Goal: Check status: Check status

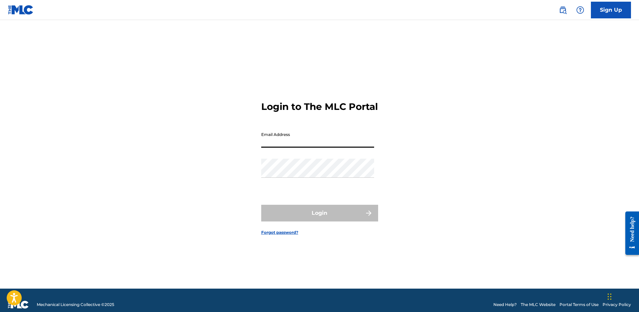
type input "[EMAIL_ADDRESS][DOMAIN_NAME]"
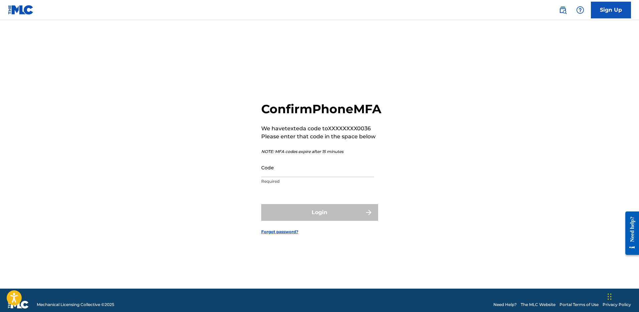
click at [299, 177] on input "Code" at bounding box center [317, 167] width 113 height 19
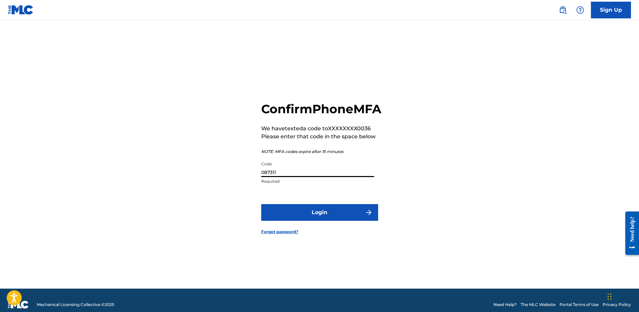
type input "087311"
click at [261, 204] on button "Login" at bounding box center [319, 212] width 117 height 17
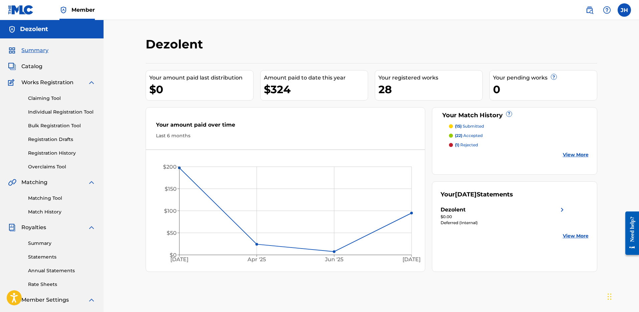
click at [48, 245] on link "Summary" at bounding box center [61, 243] width 67 height 7
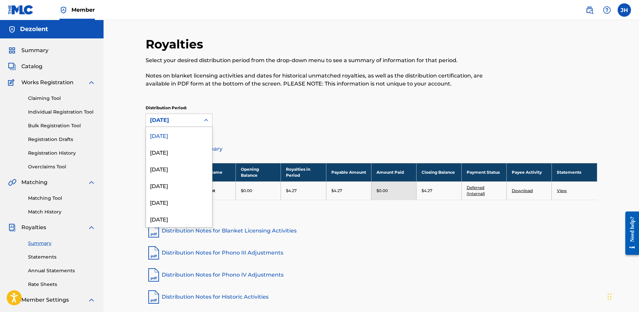
click at [168, 119] on div "[DATE]" at bounding box center [173, 120] width 46 height 8
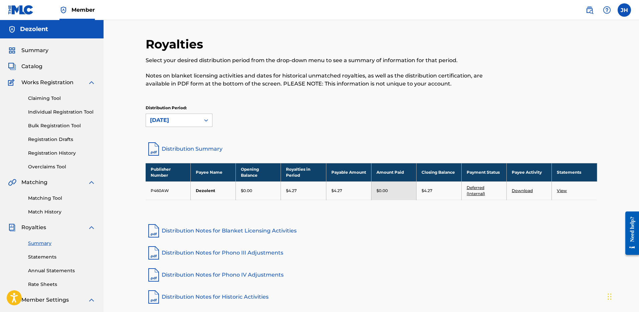
click at [168, 119] on div "[DATE]" at bounding box center [173, 120] width 46 height 8
click at [40, 154] on link "Registration History" at bounding box center [61, 153] width 67 height 7
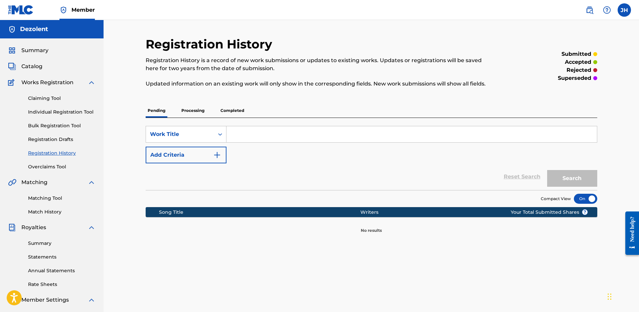
click at [43, 210] on link "Match History" at bounding box center [61, 211] width 67 height 7
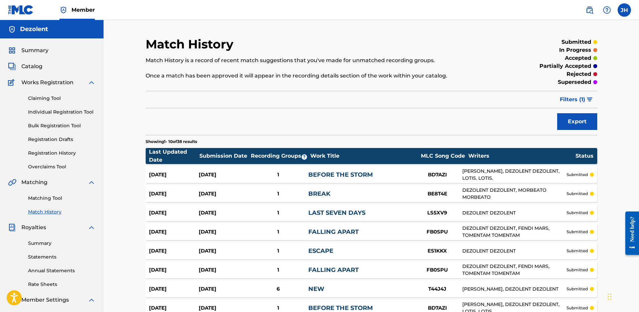
scroll to position [109, 0]
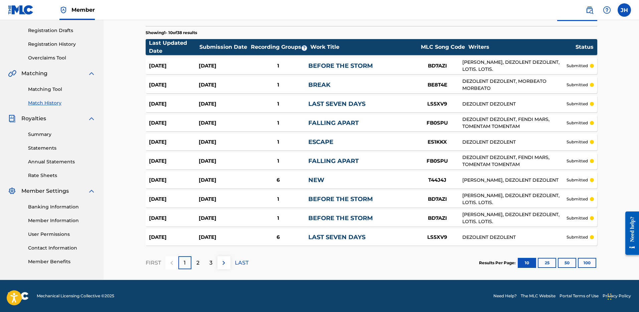
click at [543, 261] on button "25" at bounding box center [546, 263] width 18 height 10
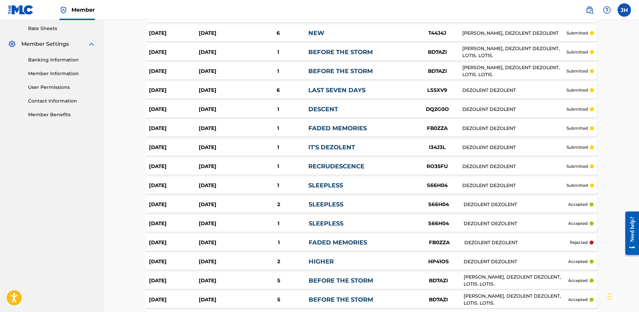
scroll to position [394, 0]
